Goal: Register for event/course: Sign up to attend an event or enroll in a course

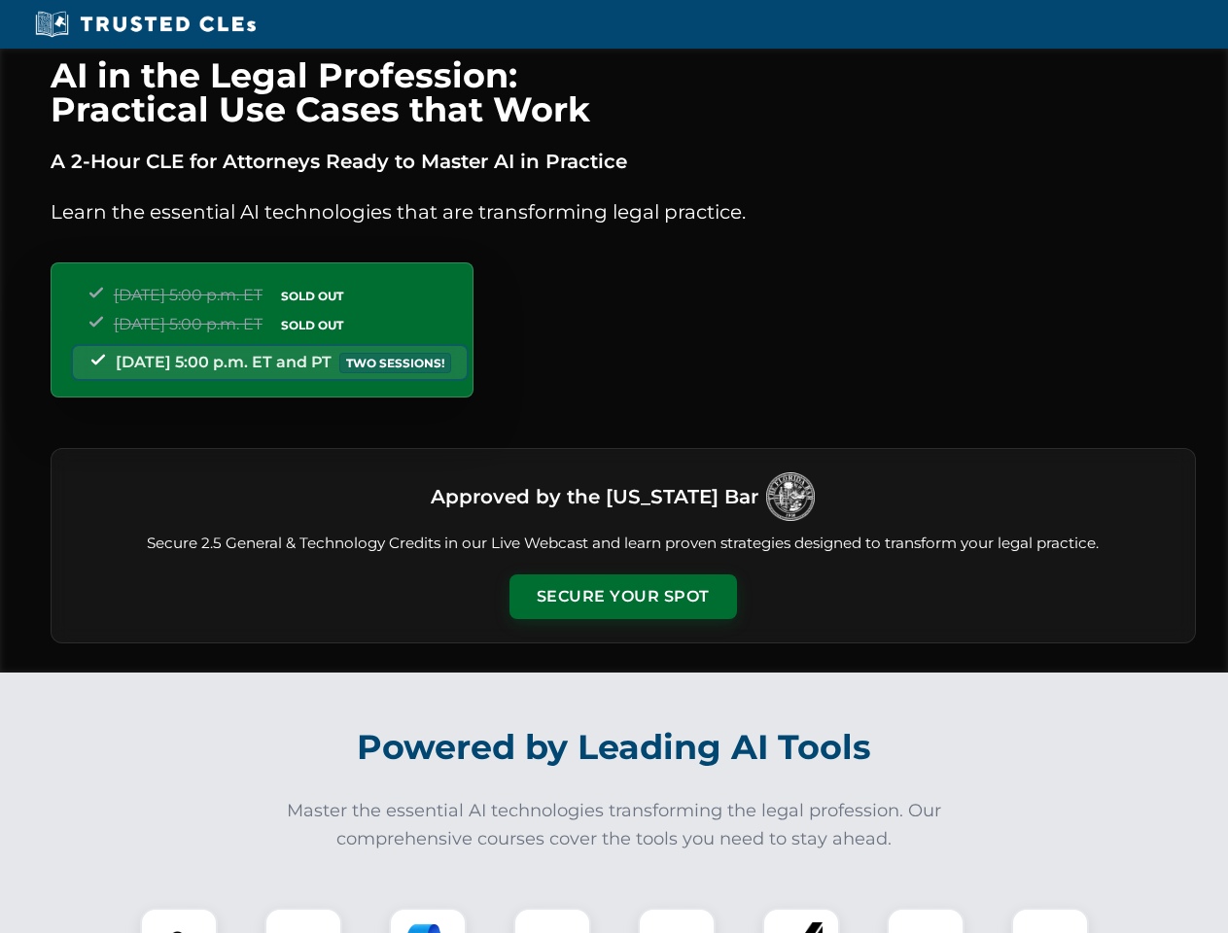
click at [622, 597] on button "Secure Your Spot" at bounding box center [623, 597] width 228 height 45
click at [179, 921] on img at bounding box center [179, 947] width 56 height 56
